Goal: Information Seeking & Learning: Learn about a topic

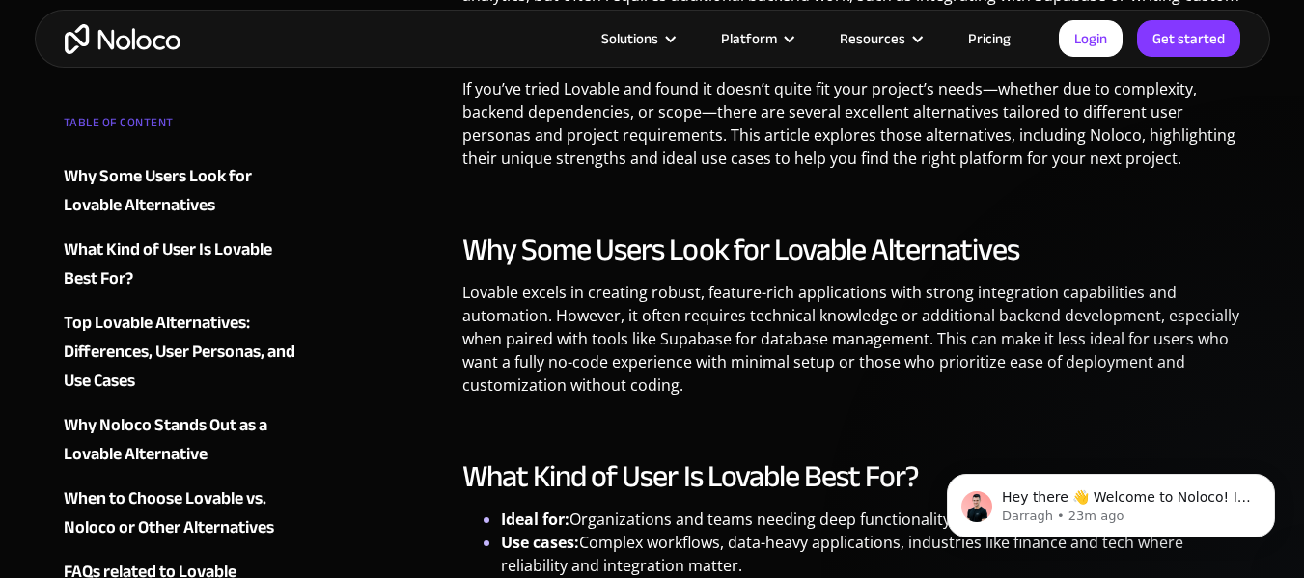
scroll to position [1158, 0]
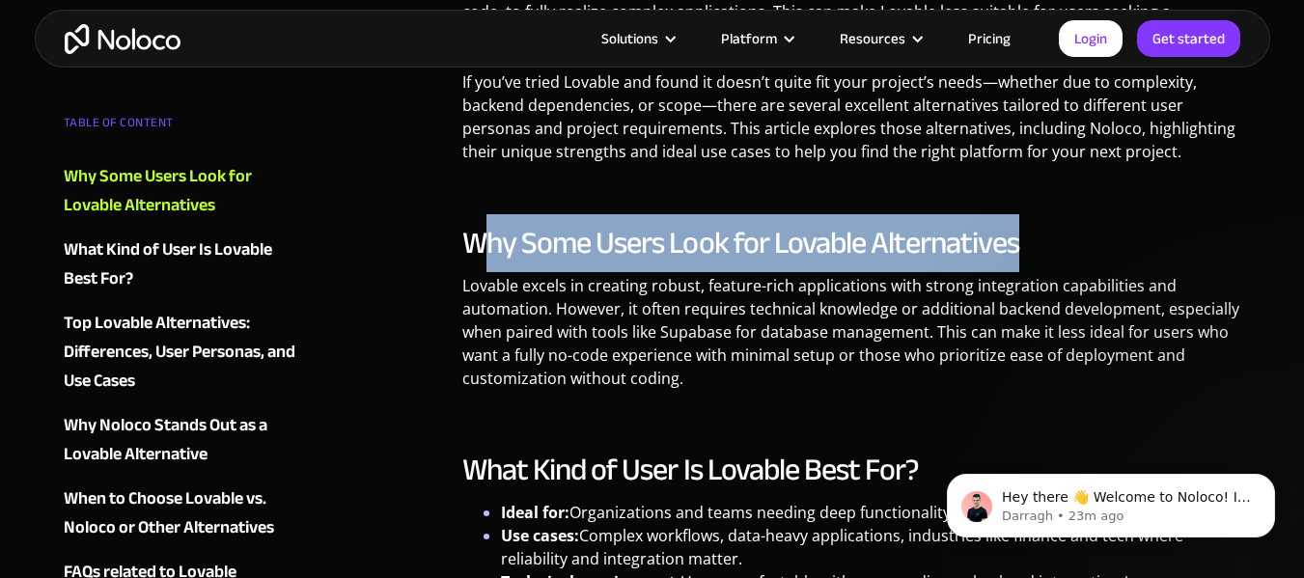
drag, startPoint x: 478, startPoint y: 239, endPoint x: 1096, endPoint y: 215, distance: 618.3
click at [1157, 232] on h2 "Why Some Users Look for Lovable Alternatives" at bounding box center [851, 243] width 779 height 39
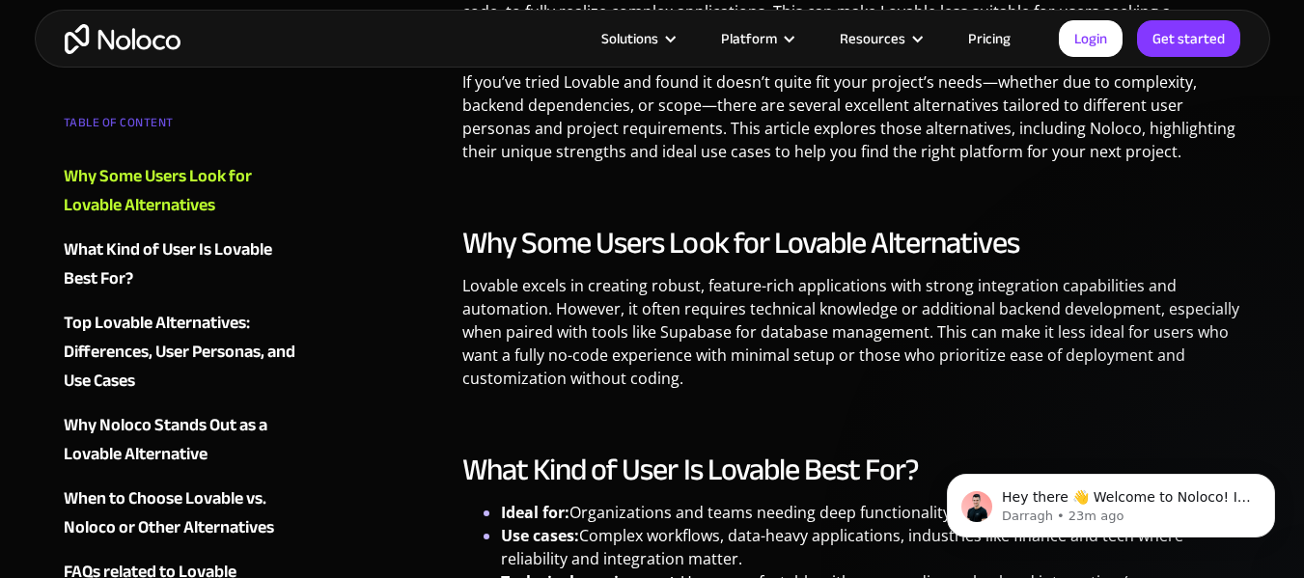
click at [1157, 232] on h2 "Why Some Users Look for Lovable Alternatives" at bounding box center [851, 243] width 779 height 39
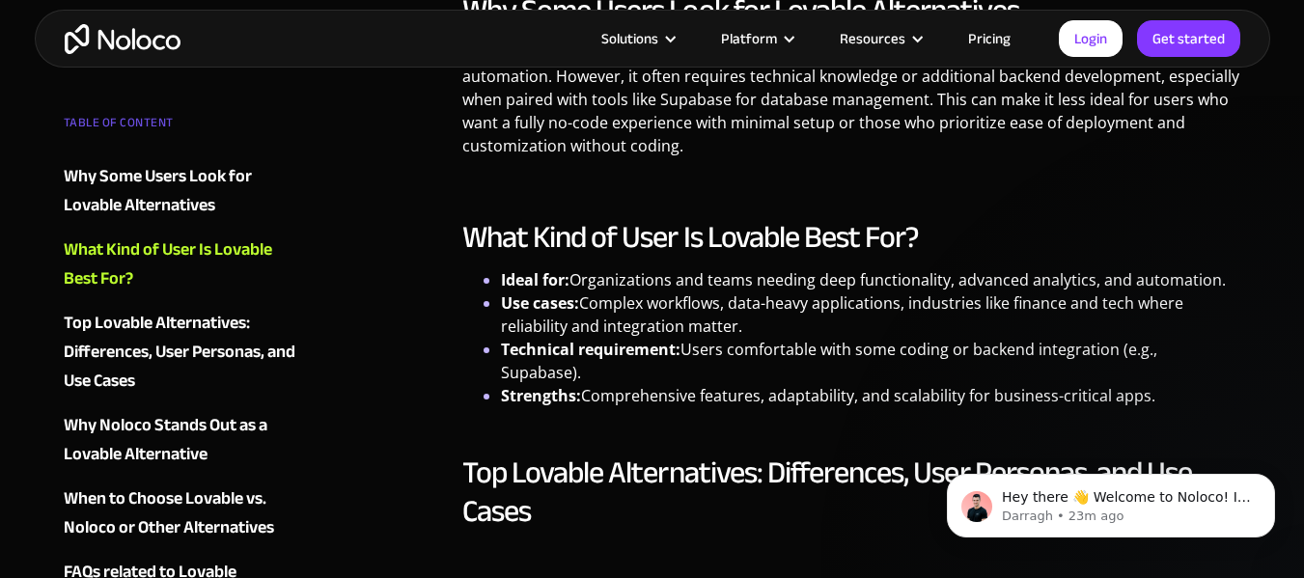
scroll to position [1544, 0]
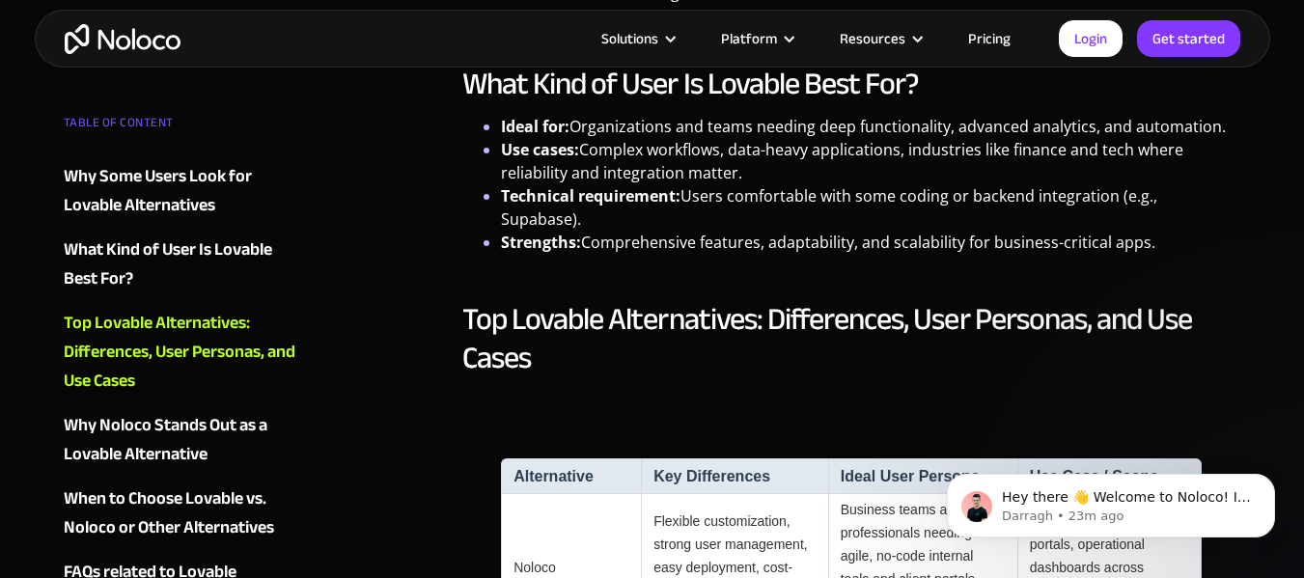
click at [188, 281] on div "What Kind of User Is Lovable Best For?" at bounding box center [181, 265] width 234 height 58
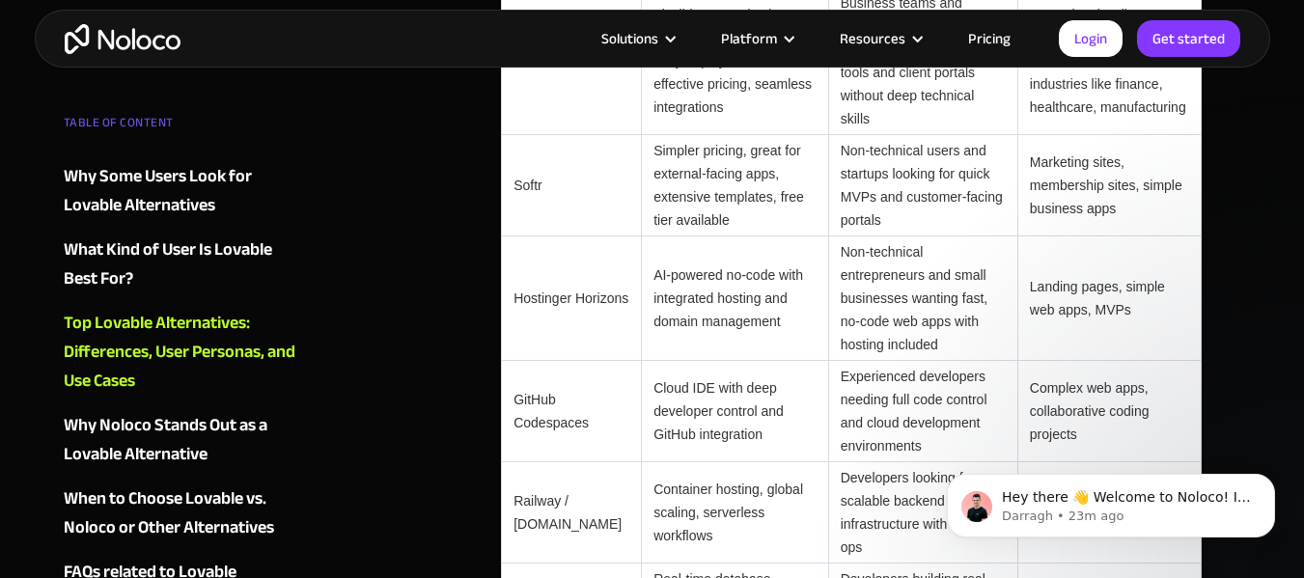
scroll to position [2069, 0]
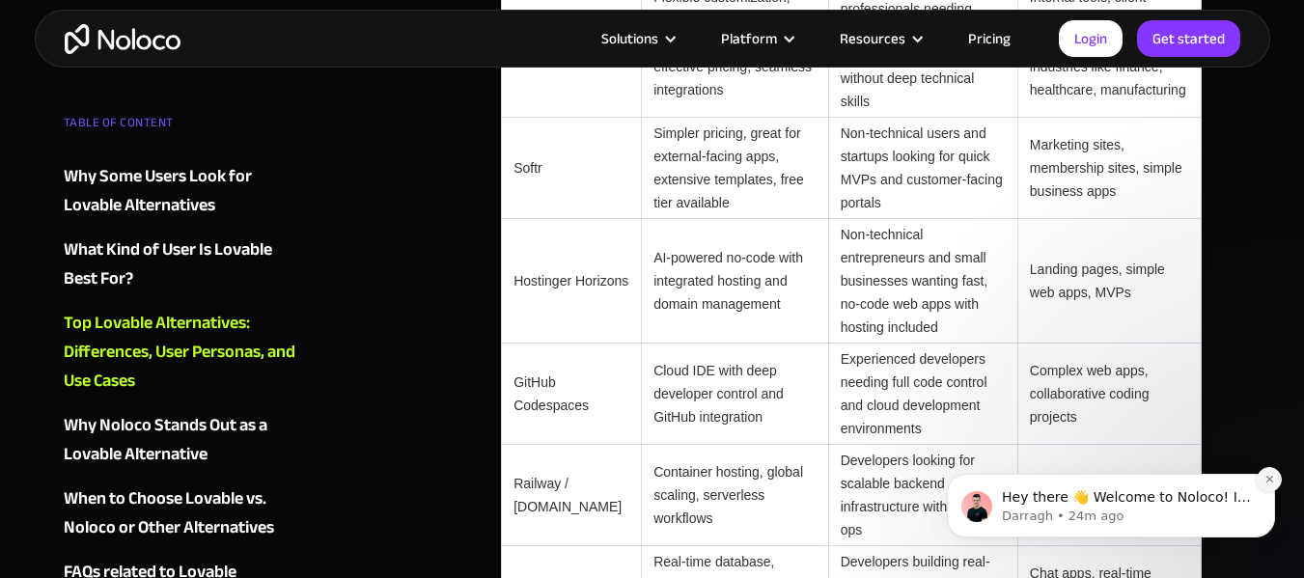
click at [1265, 486] on button "Dismiss notification" at bounding box center [1269, 479] width 25 height 25
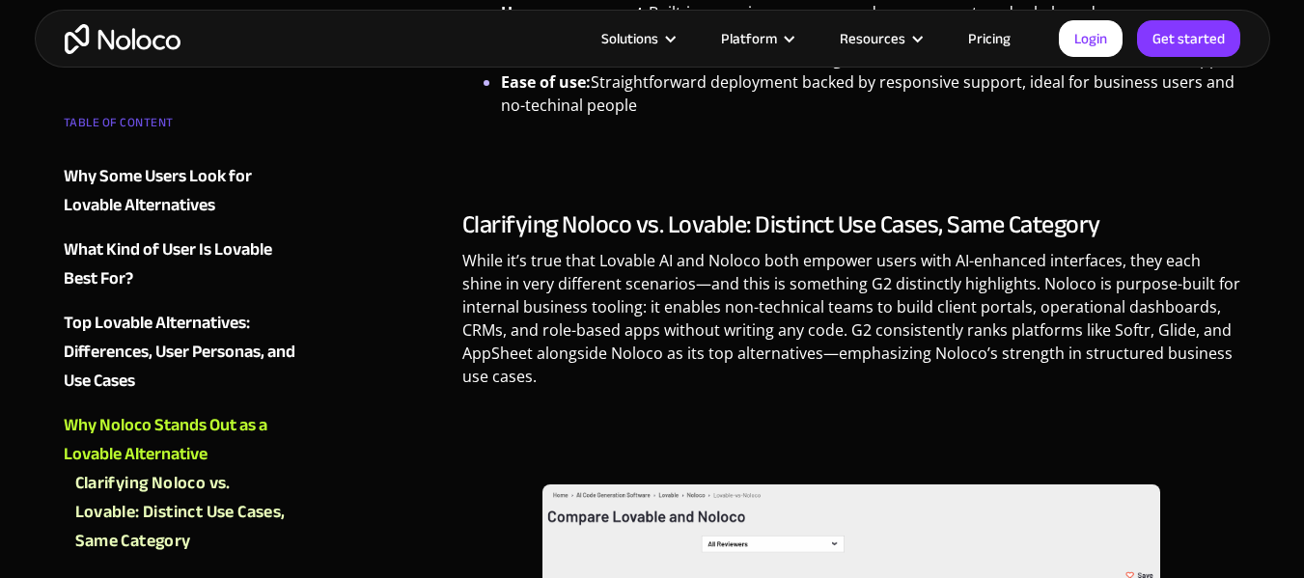
scroll to position [2937, 0]
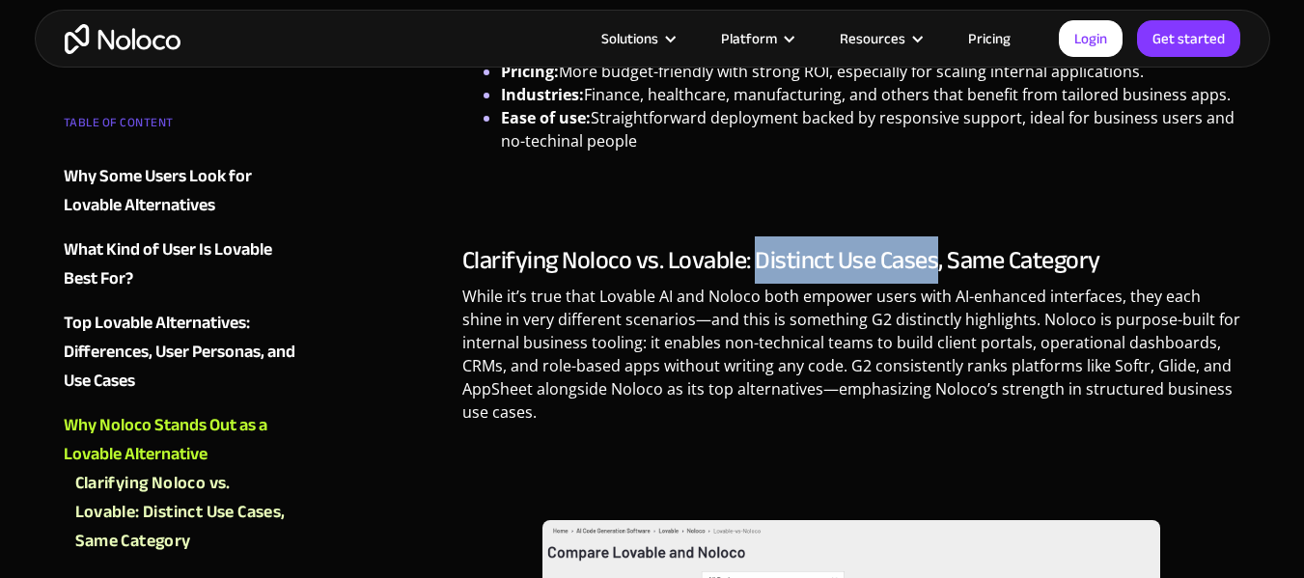
drag, startPoint x: 785, startPoint y: 145, endPoint x: 986, endPoint y: 149, distance: 200.8
click at [986, 246] on h3 "Clarifying Noloco vs. Lovable: Distinct Use Cases, Same Category" at bounding box center [851, 260] width 779 height 29
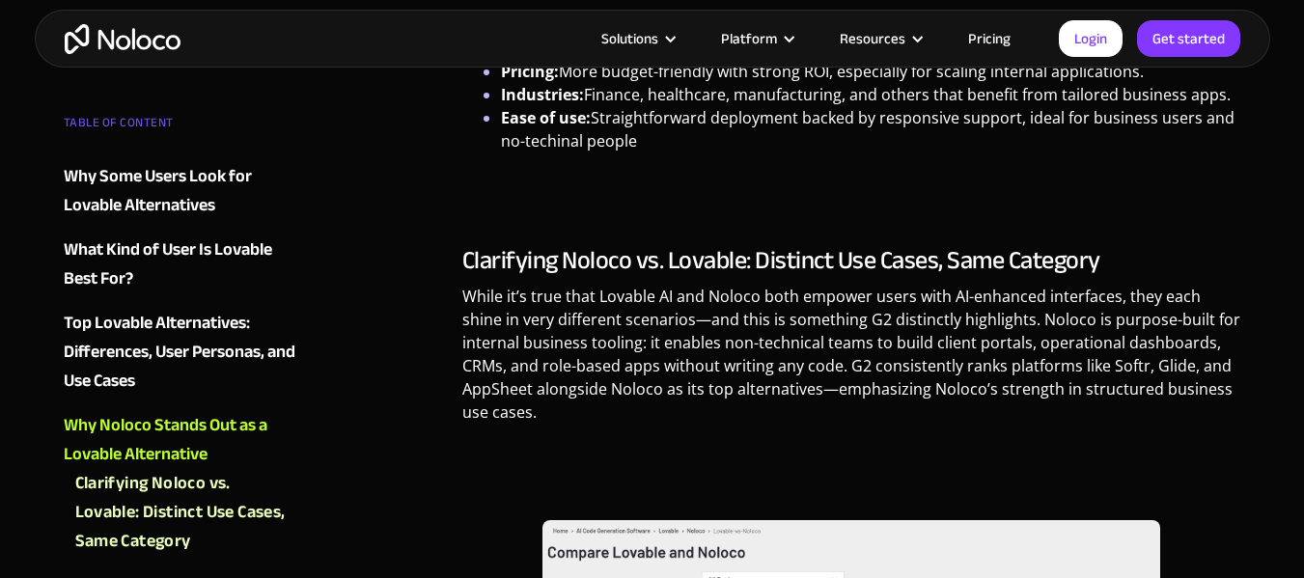
click at [1255, 97] on div "Tools [DATE] Lovable Alternatives: Finding the Right No-Code Platform When Lova…" at bounding box center [653, 433] width 1236 height 6453
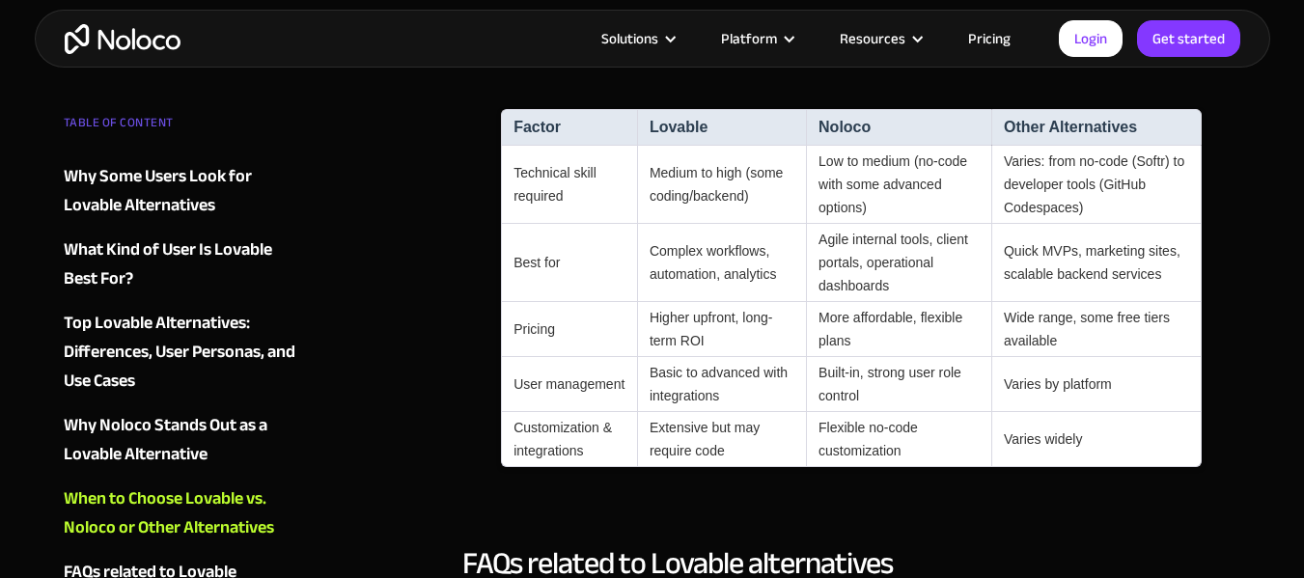
scroll to position [4289, 0]
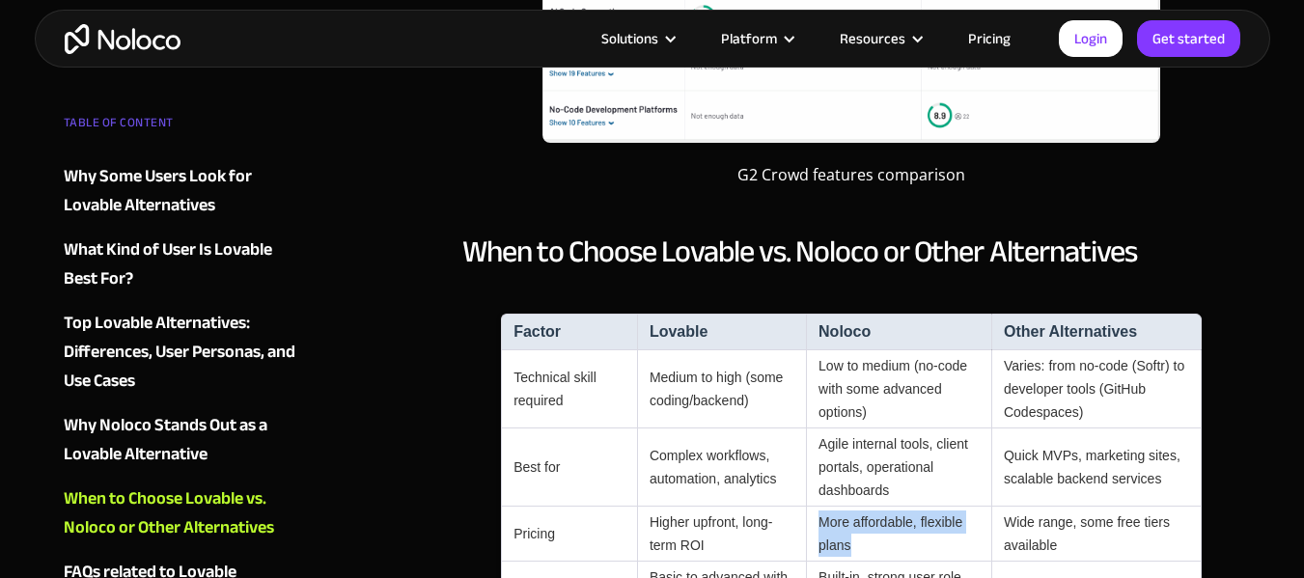
drag, startPoint x: 864, startPoint y: 410, endPoint x: 816, endPoint y: 380, distance: 56.8
click at [816, 507] on td "More affordable, flexible plans" at bounding box center [898, 534] width 185 height 55
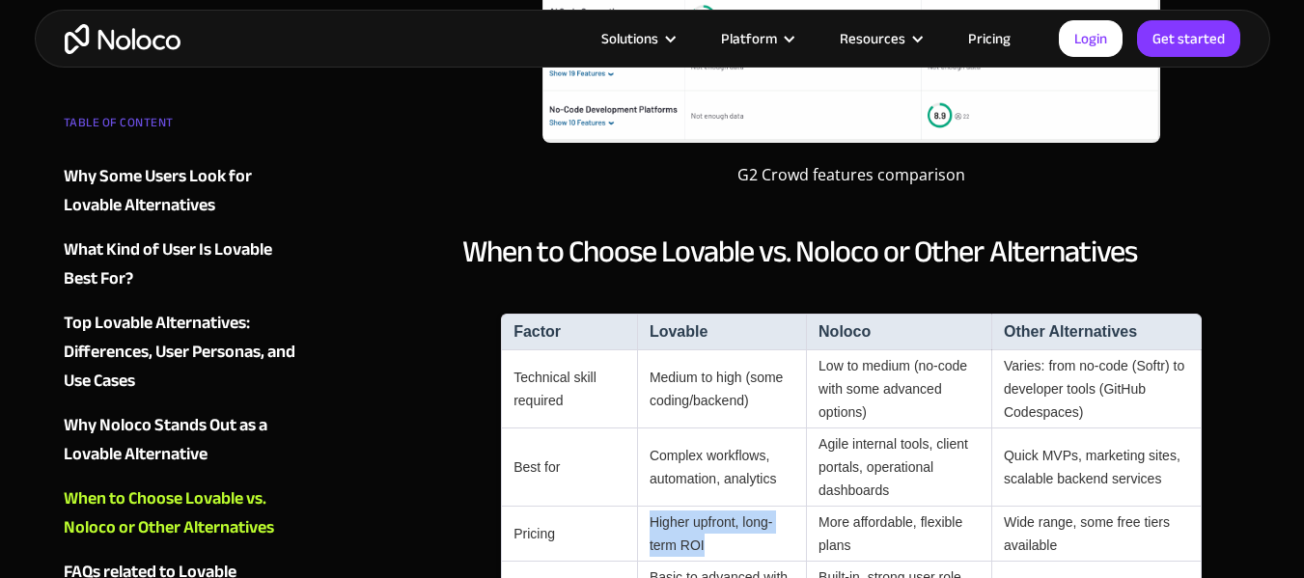
drag, startPoint x: 730, startPoint y: 403, endPoint x: 635, endPoint y: 379, distance: 97.6
click at [635, 507] on tr "Pricing Higher upfront, long-term ROI More affordable, flexible plans Wide rang…" at bounding box center [851, 534] width 701 height 55
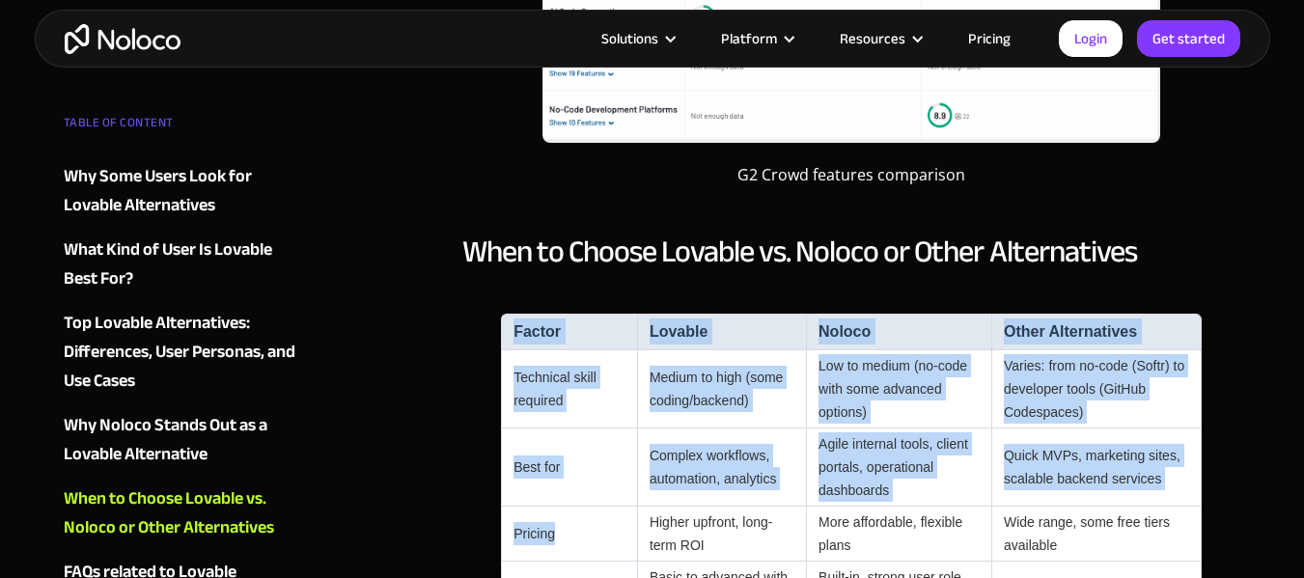
drag, startPoint x: 583, startPoint y: 391, endPoint x: 524, endPoint y: 389, distance: 58.9
drag, startPoint x: 594, startPoint y: 396, endPoint x: 570, endPoint y: 398, distance: 24.2
click at [591, 507] on td "Pricing" at bounding box center [569, 534] width 136 height 55
click at [587, 507] on td "Pricing" at bounding box center [569, 534] width 136 height 55
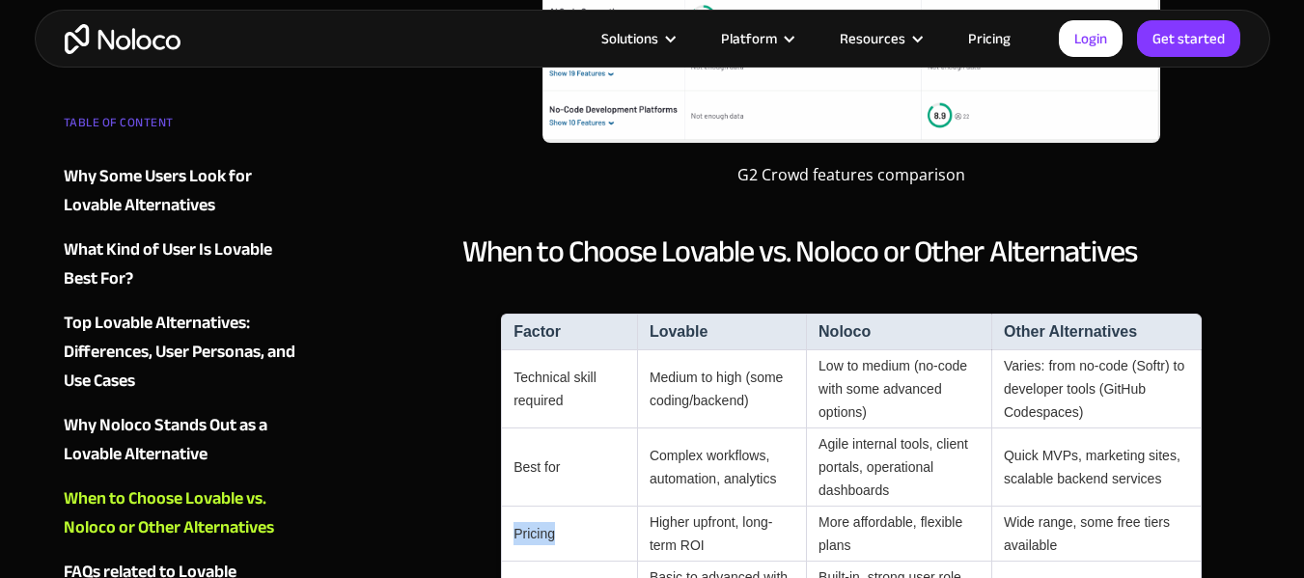
drag, startPoint x: 578, startPoint y: 400, endPoint x: 513, endPoint y: 400, distance: 65.6
click at [513, 507] on td "Pricing" at bounding box center [569, 534] width 136 height 55
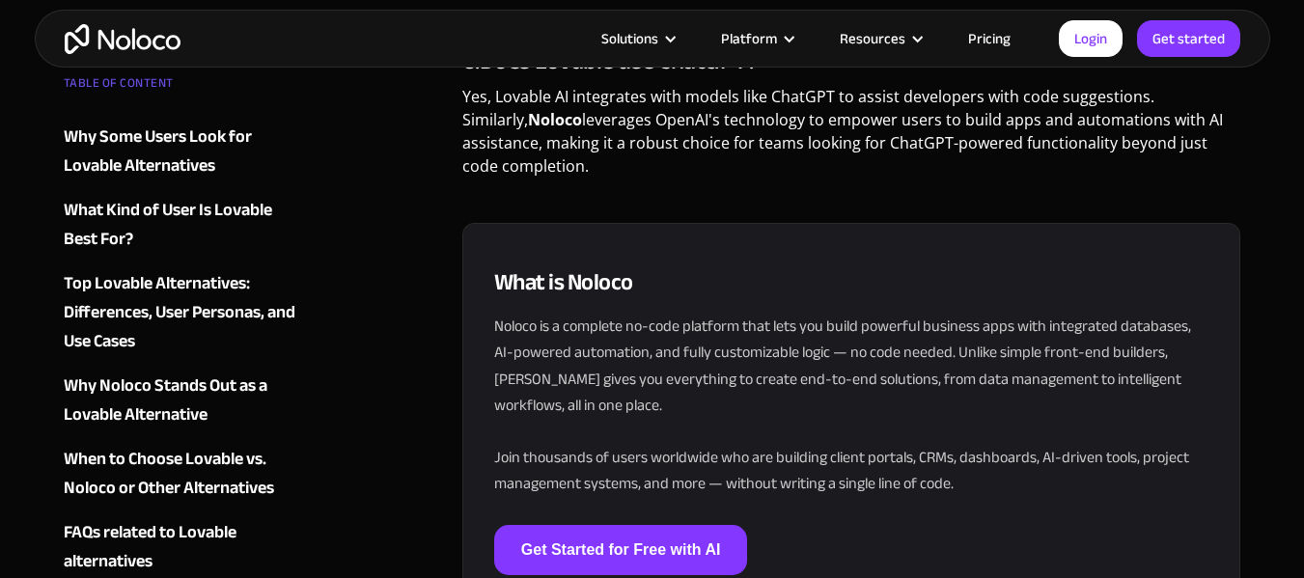
scroll to position [5930, 0]
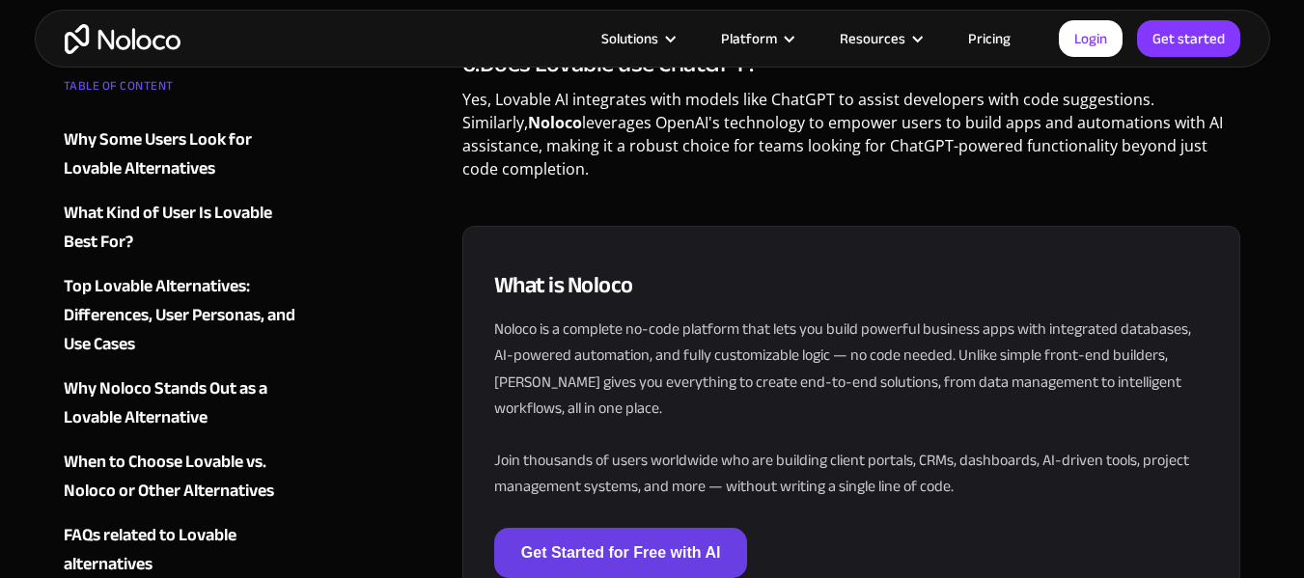
click at [529, 528] on link "Get Started for Free with AI" at bounding box center [621, 553] width 254 height 50
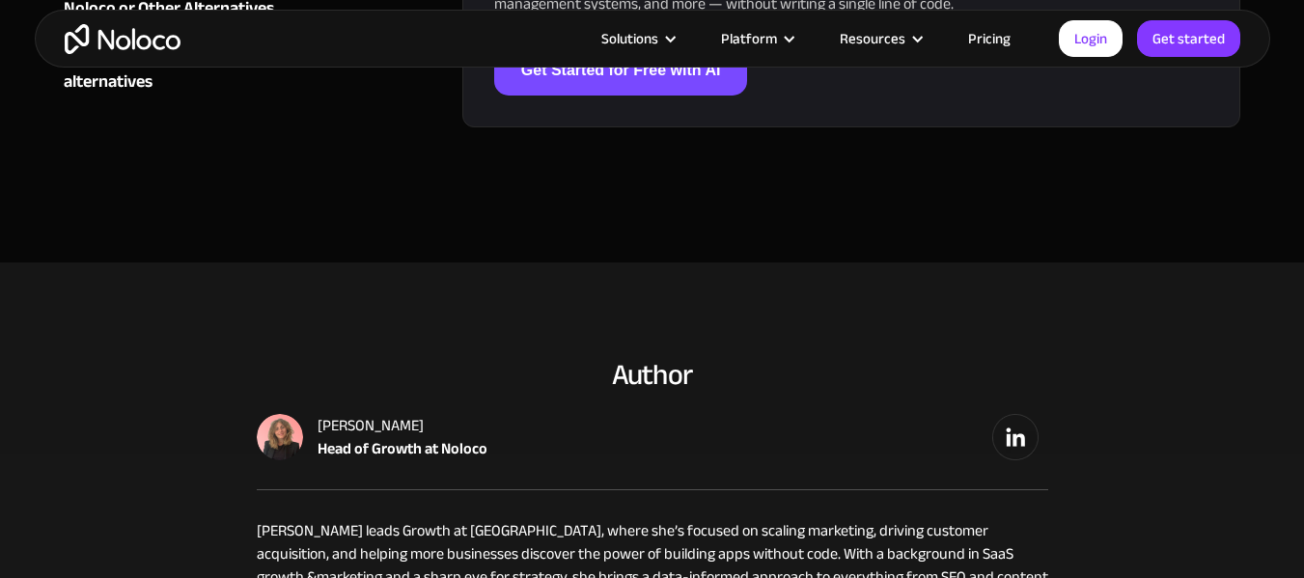
scroll to position [6026, 0]
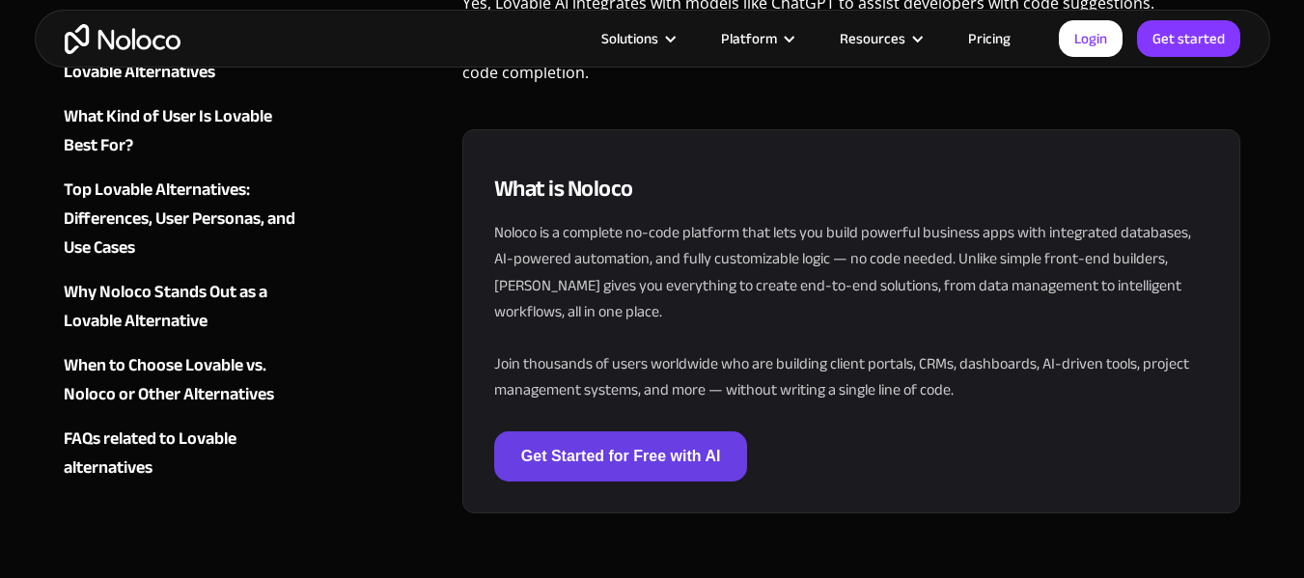
click at [700, 431] on link "Get Started for Free with AI" at bounding box center [621, 456] width 254 height 50
